Goal: Task Accomplishment & Management: Complete application form

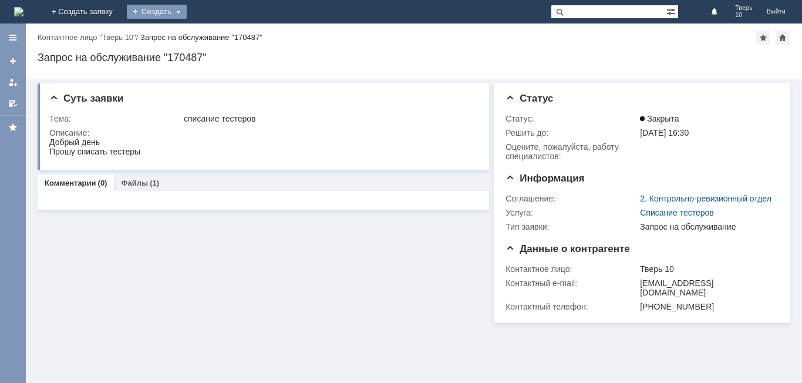
click at [187, 12] on div "Создать" at bounding box center [157, 12] width 60 height 14
click at [218, 36] on link "Заявка" at bounding box center [173, 35] width 89 height 14
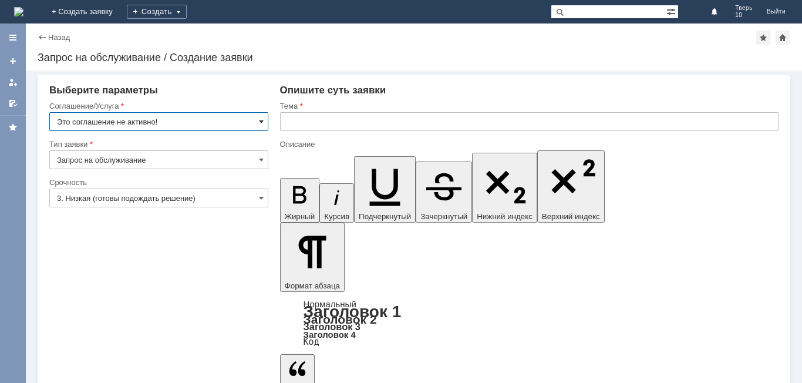
click at [259, 118] on span at bounding box center [261, 121] width 5 height 9
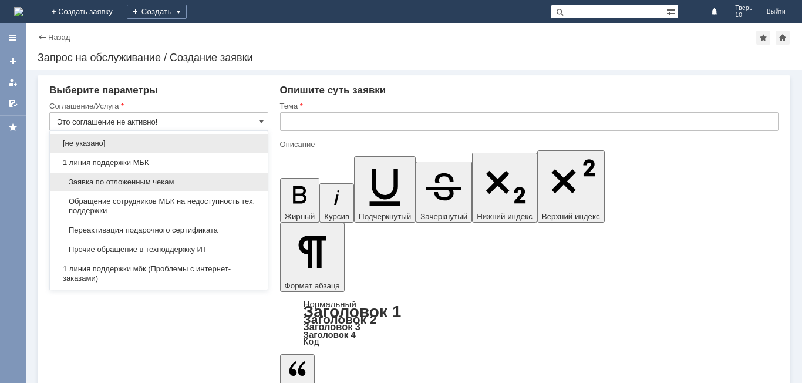
click at [168, 182] on span "Заявка по отложенным чекам" at bounding box center [159, 181] width 204 height 9
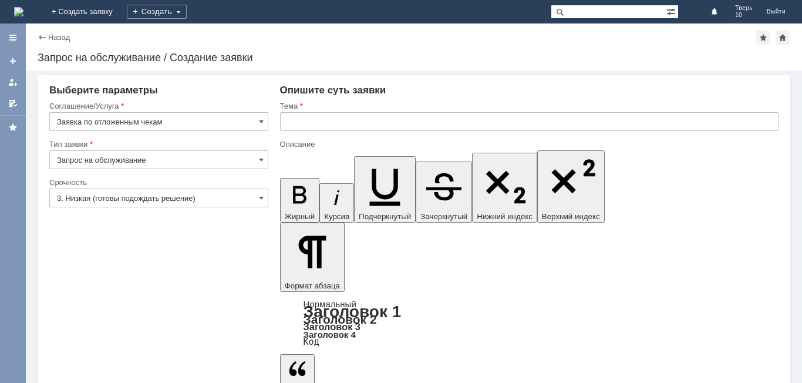
type input "Заявка по отложенным чекам"
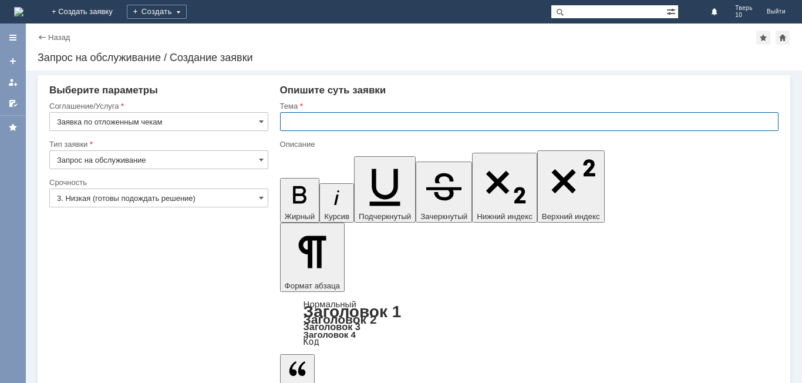
click at [304, 120] on input "text" at bounding box center [529, 121] width 498 height 19
type input "оч"
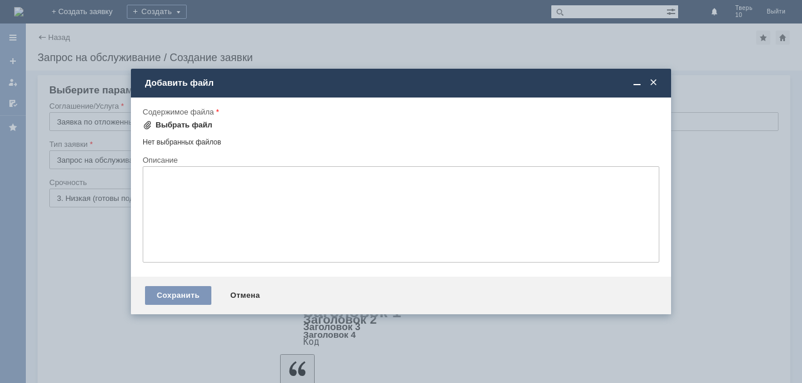
click at [194, 121] on div "Выбрать файл" at bounding box center [184, 124] width 57 height 9
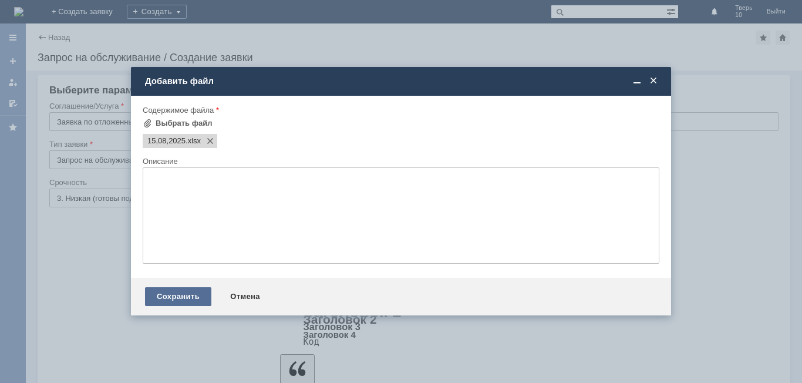
click at [189, 292] on div "Сохранить" at bounding box center [178, 296] width 66 height 19
